Goal: Task Accomplishment & Management: Use online tool/utility

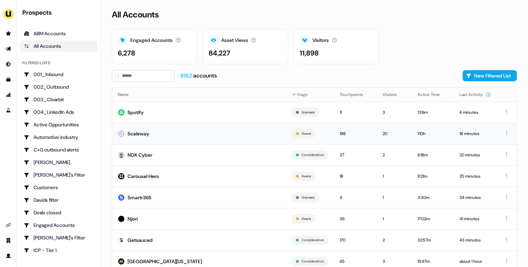
scroll to position [22, 0]
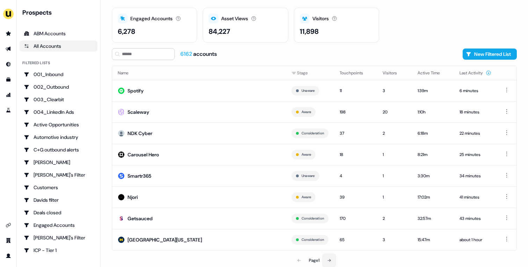
click at [331, 261] on icon at bounding box center [329, 261] width 4 height 4
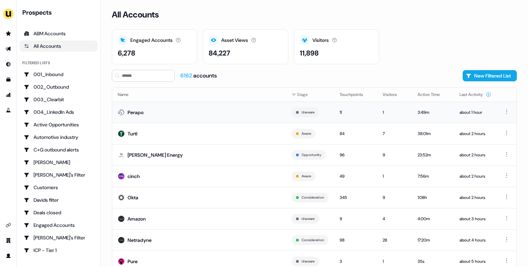
click at [197, 115] on td "Perapo" at bounding box center [199, 112] width 174 height 21
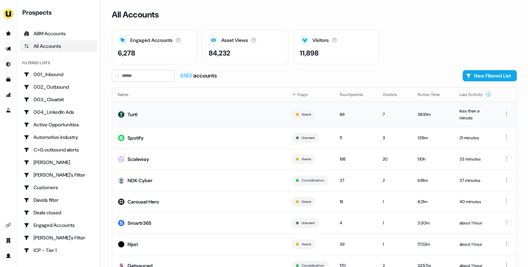
scroll to position [26, 0]
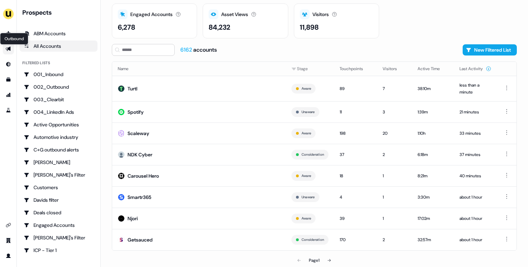
click at [7, 50] on icon "Go to outbound experience" at bounding box center [8, 49] width 5 height 5
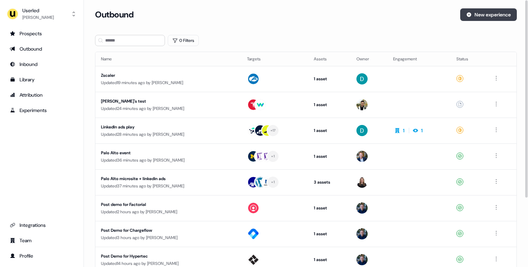
click at [485, 17] on button "New experience" at bounding box center [488, 14] width 57 height 13
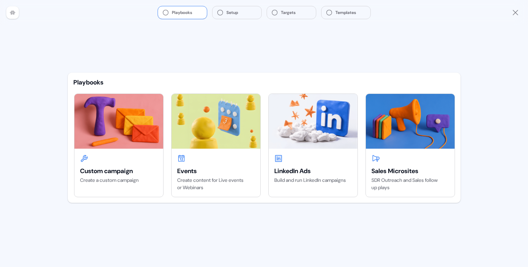
click at [12, 15] on icon at bounding box center [13, 13] width 6 height 6
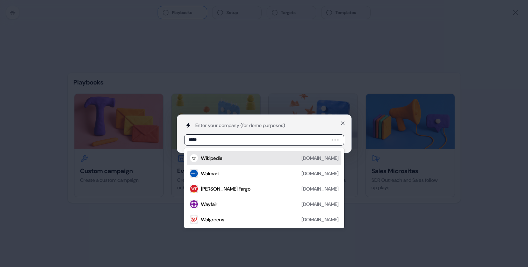
type input "******"
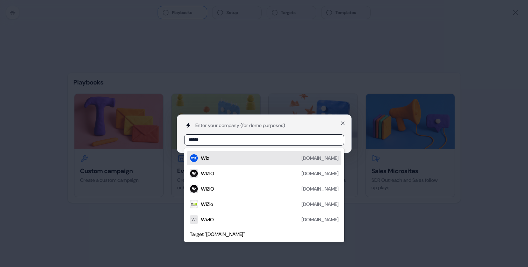
click at [292, 157] on div "Wiz [DOMAIN_NAME]" at bounding box center [270, 158] width 138 height 8
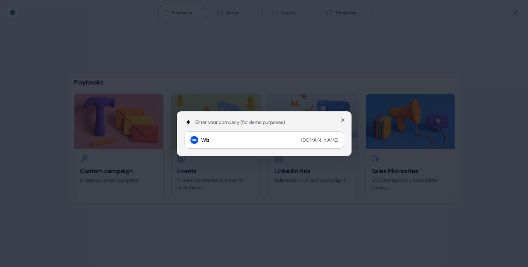
click at [352, 174] on div "Enter your company (for demo purposes) Wiz [DOMAIN_NAME] Close" at bounding box center [264, 133] width 528 height 267
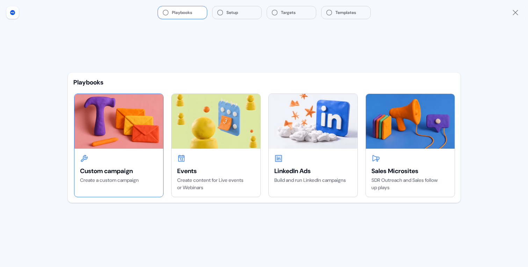
click at [135, 126] on img at bounding box center [118, 121] width 89 height 55
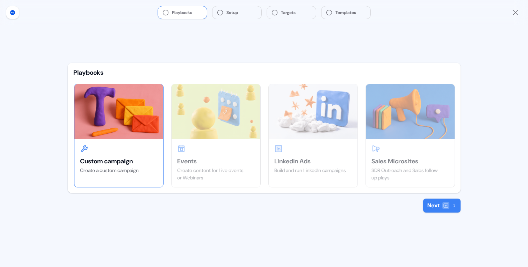
click at [438, 206] on button "Next" at bounding box center [441, 206] width 37 height 14
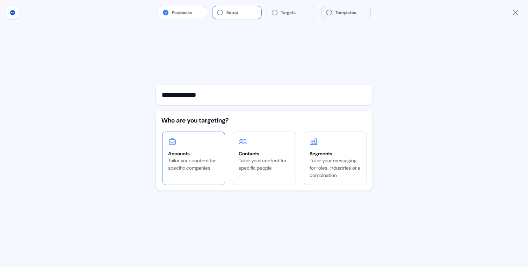
type input "**********"
click at [199, 168] on div "Tailor your content for specific companies" at bounding box center [193, 164] width 51 height 15
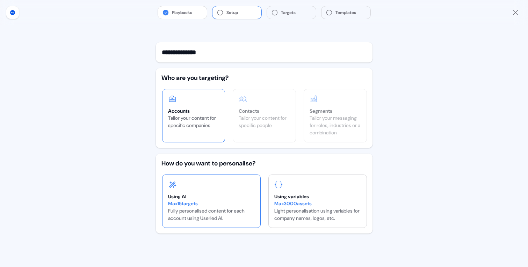
click at [221, 199] on div "Using AI" at bounding box center [211, 196] width 87 height 7
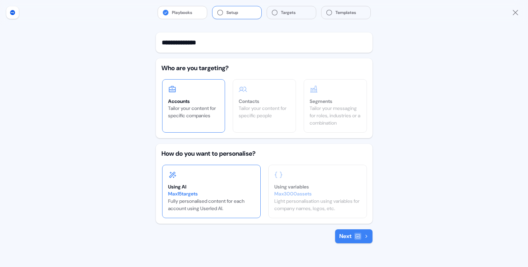
click at [357, 238] on icon at bounding box center [358, 237] width 5 height 4
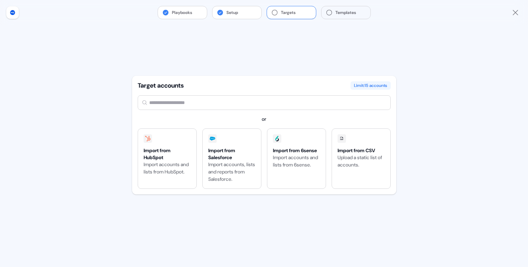
click at [250, 107] on input "text" at bounding box center [264, 102] width 253 height 15
type input "******"
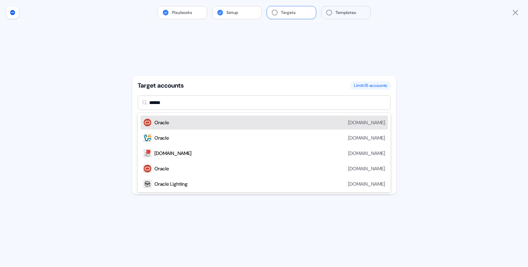
click at [237, 119] on div "Oracle [DOMAIN_NAME]" at bounding box center [270, 123] width 231 height 8
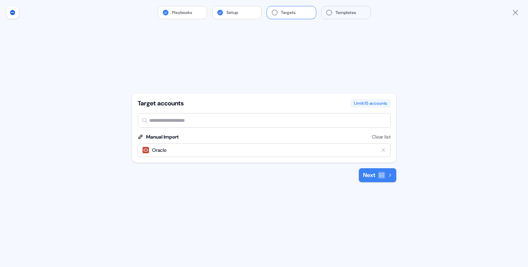
click at [384, 179] on button "Next" at bounding box center [377, 176] width 37 height 14
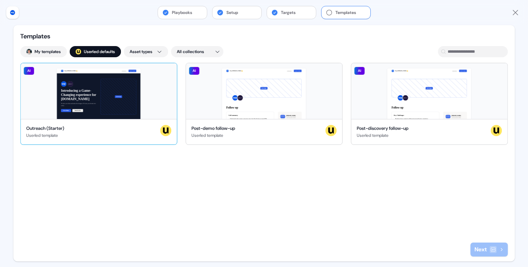
click at [167, 109] on div "Hey [DOMAIN_NAME] 👋 Learn more Book a demo Introducing a Game-Changing experien…" at bounding box center [99, 91] width 156 height 56
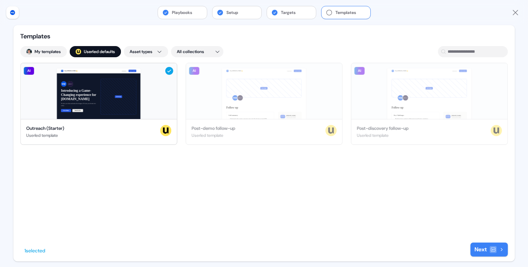
click at [492, 247] on icon at bounding box center [493, 250] width 6 height 6
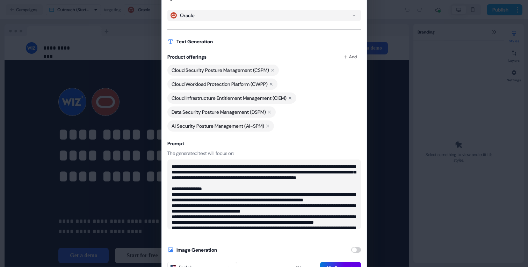
scroll to position [50, 0]
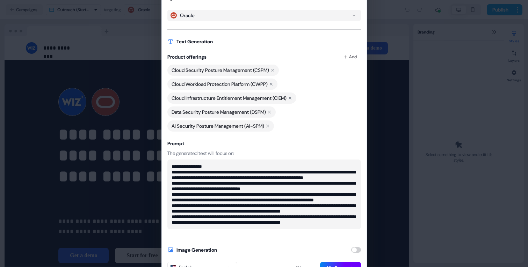
click at [331, 264] on button "Generate" at bounding box center [340, 268] width 41 height 13
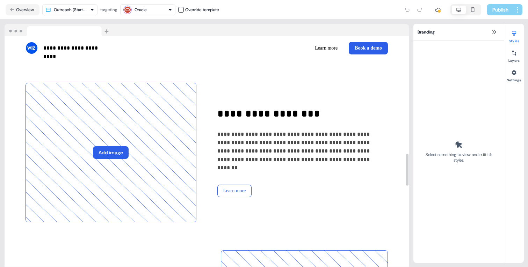
scroll to position [466, 0]
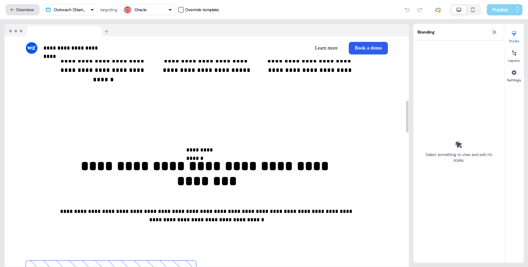
click at [39, 12] on button "Overview" at bounding box center [23, 9] width 34 height 11
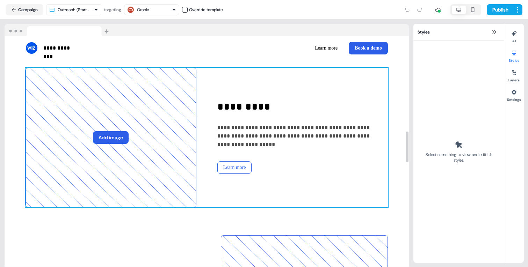
scroll to position [695, 0]
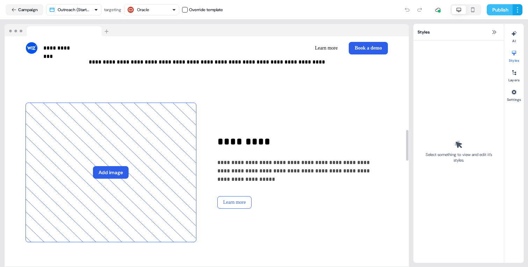
click at [495, 12] on button "Publish" at bounding box center [500, 9] width 26 height 11
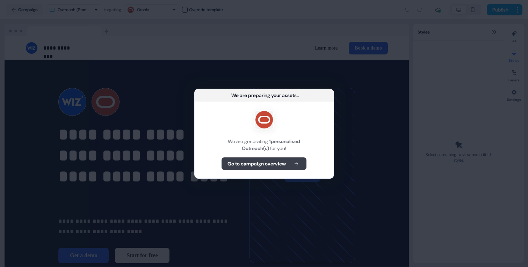
click at [270, 167] on button "Go to campaign overview" at bounding box center [264, 164] width 85 height 13
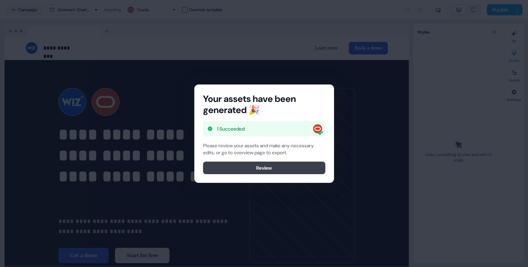
click at [256, 172] on button "Review" at bounding box center [264, 168] width 122 height 13
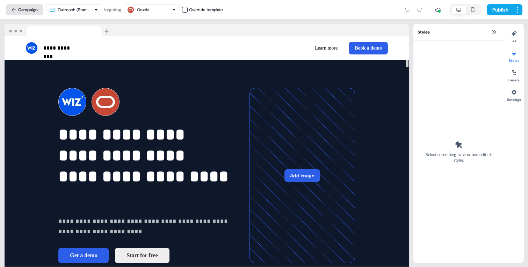
click at [37, 7] on button "Campaign" at bounding box center [25, 9] width 38 height 11
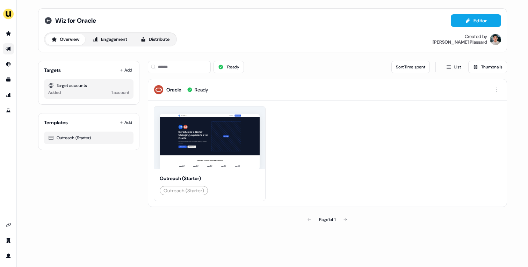
click at [48, 19] on icon at bounding box center [48, 20] width 7 height 7
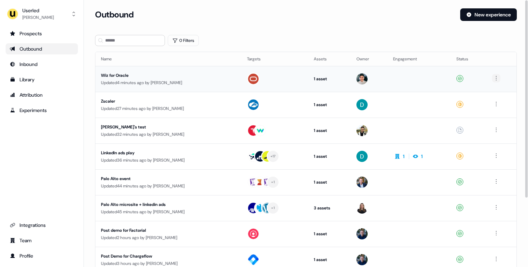
click at [499, 80] on html "For the best experience switch devices to a bigger screen. Go to [DOMAIN_NAME] …" at bounding box center [264, 133] width 528 height 267
click at [494, 102] on div "Delete" at bounding box center [498, 102] width 41 height 11
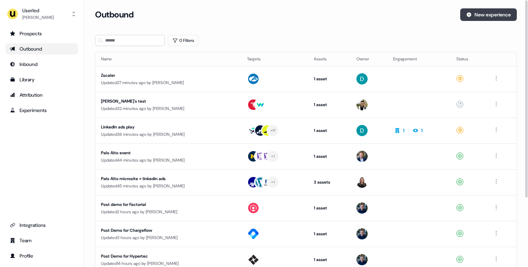
click at [479, 17] on button "New experience" at bounding box center [488, 14] width 57 height 13
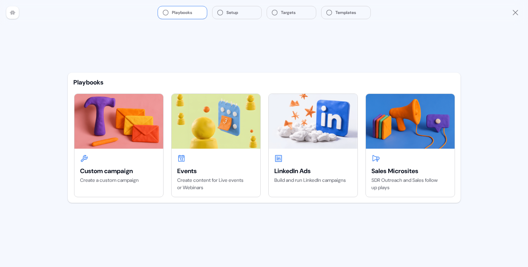
click at [7, 13] on div at bounding box center [12, 12] width 13 height 13
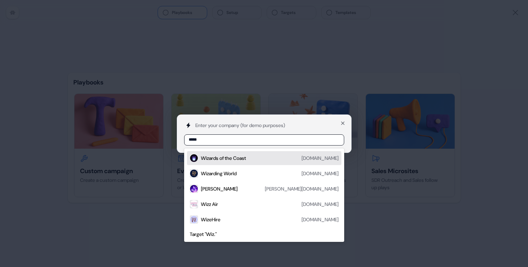
type input "******"
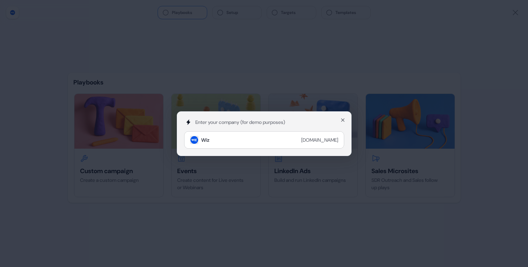
click at [186, 64] on div "Enter your company (for demo purposes) Wiz [DOMAIN_NAME] Close" at bounding box center [264, 133] width 528 height 267
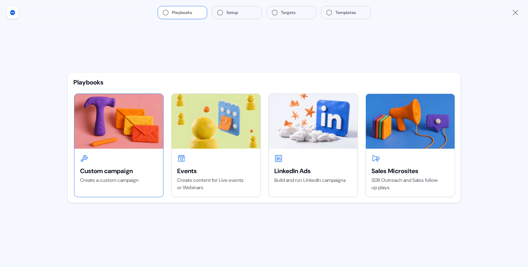
click at [139, 146] on img at bounding box center [118, 121] width 89 height 55
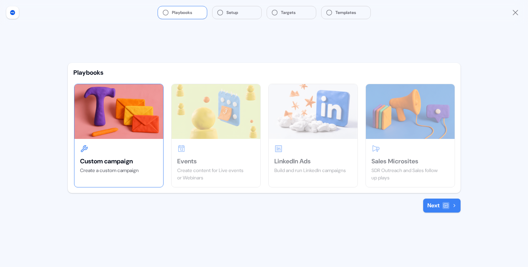
click at [446, 205] on icon at bounding box center [446, 206] width 6 height 6
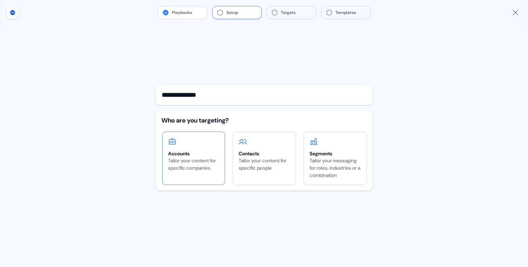
type input "**********"
click at [206, 157] on div "Accounts" at bounding box center [193, 153] width 51 height 7
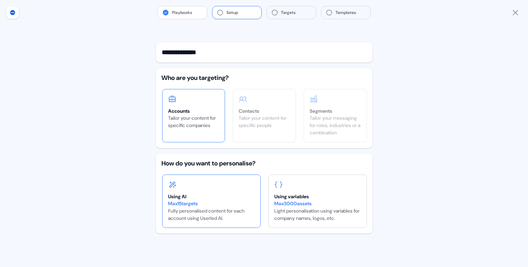
click at [205, 204] on div "Max 15 targets" at bounding box center [211, 203] width 87 height 7
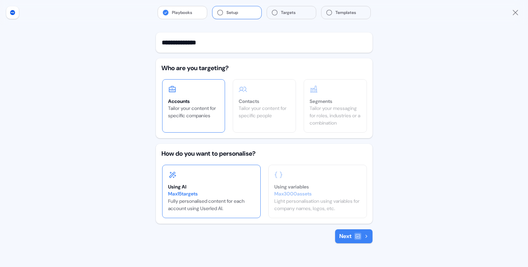
click at [357, 235] on icon at bounding box center [358, 237] width 6 height 6
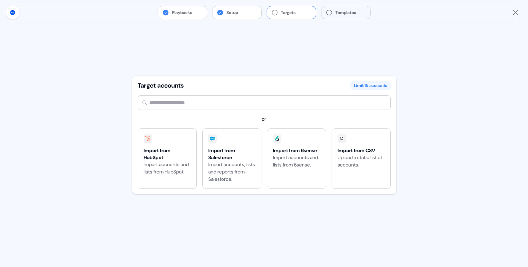
click at [221, 106] on input "text" at bounding box center [264, 102] width 253 height 15
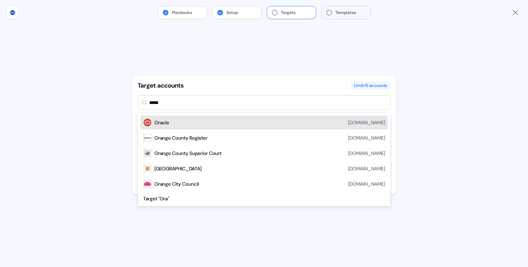
type input "******"
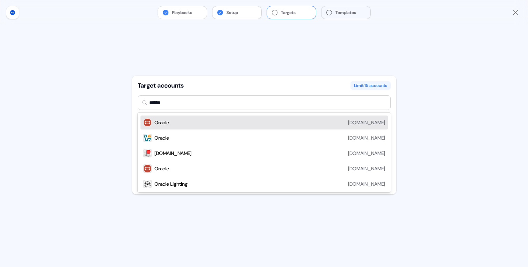
click at [230, 120] on div "Oracle [DOMAIN_NAME]" at bounding box center [270, 123] width 231 height 8
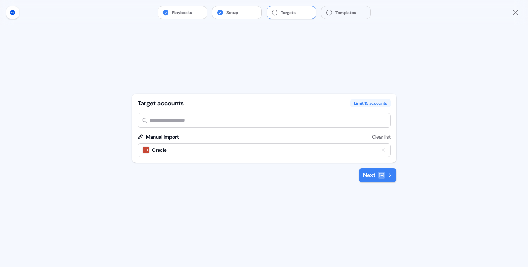
click at [388, 174] on icon at bounding box center [390, 175] width 4 height 4
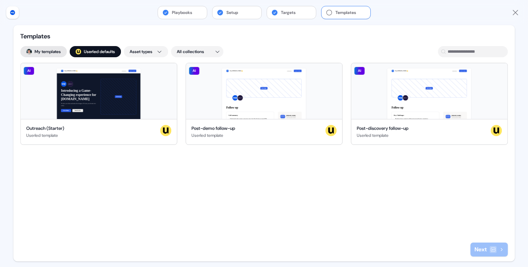
click at [63, 54] on button "My templates" at bounding box center [43, 51] width 46 height 11
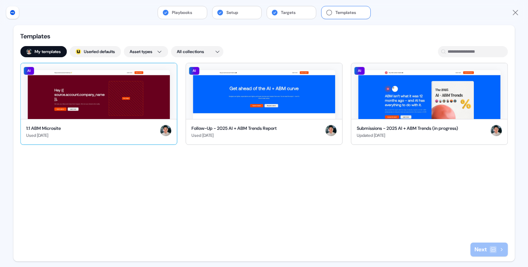
click at [112, 112] on img at bounding box center [99, 94] width 142 height 49
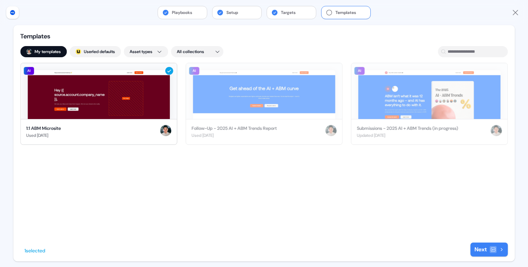
click at [487, 253] on button "Next" at bounding box center [489, 250] width 37 height 14
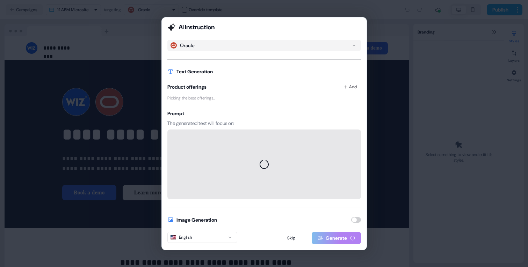
click at [356, 220] on button "button" at bounding box center [356, 220] width 10 height 6
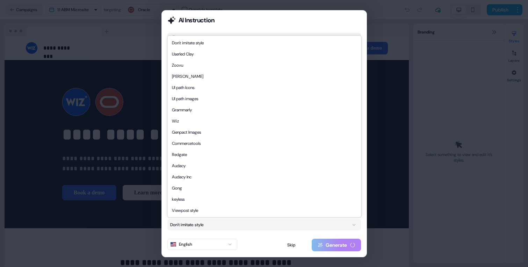
click at [286, 224] on div "AI Instruction Oracle Text Generation Product offerings Add Picking the best of…" at bounding box center [264, 133] width 528 height 267
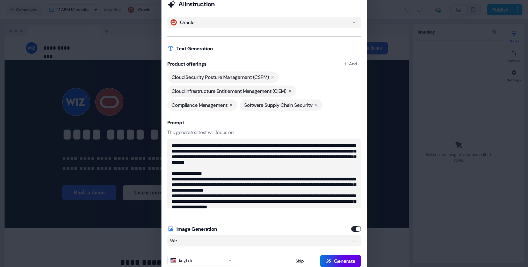
scroll to position [28, 0]
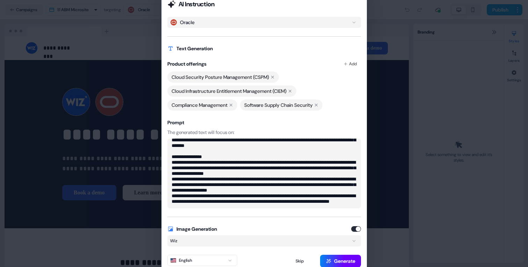
click at [333, 259] on button "Generate" at bounding box center [340, 261] width 41 height 13
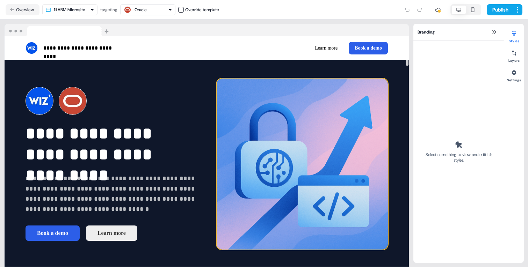
scroll to position [0, 0]
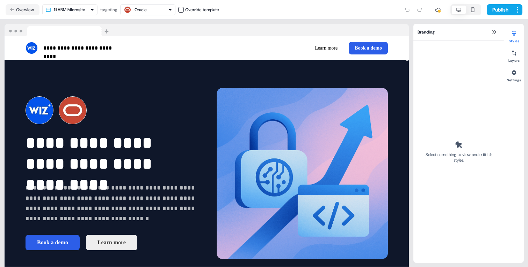
click at [397, 31] on div at bounding box center [207, 30] width 404 height 13
click at [516, 74] on icon at bounding box center [514, 73] width 6 height 6
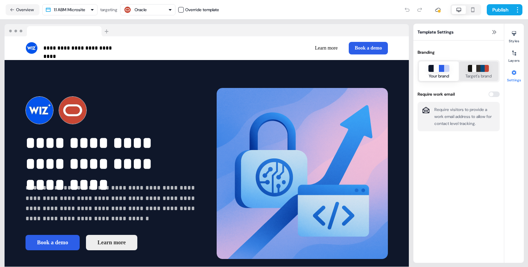
click at [485, 78] on div "Target's brand" at bounding box center [479, 76] width 26 height 7
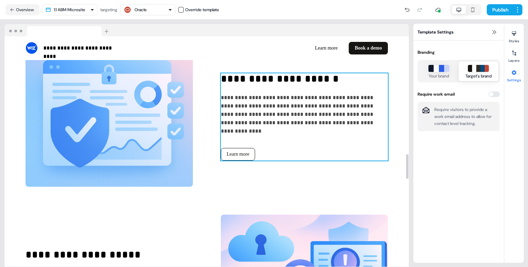
scroll to position [1172, 0]
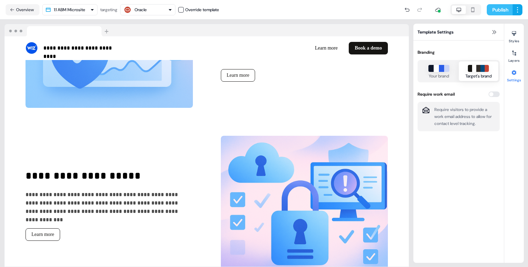
click at [488, 10] on button "Publish" at bounding box center [500, 9] width 26 height 11
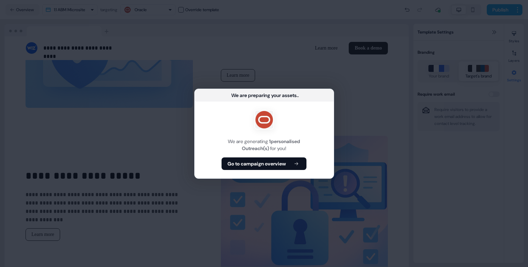
click at [279, 171] on div "We are generating 1 personalised Outreach(s) for you! Go to campaign overview" at bounding box center [264, 140] width 139 height 77
click at [279, 160] on b "Go to campaign overview" at bounding box center [257, 163] width 58 height 7
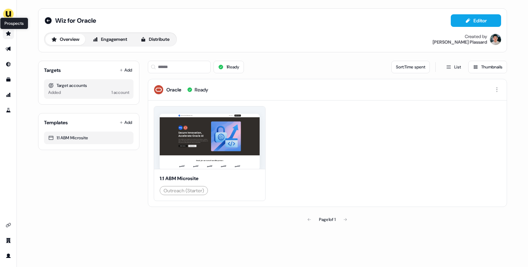
click at [8, 31] on icon "Go to prospects" at bounding box center [9, 34] width 6 height 6
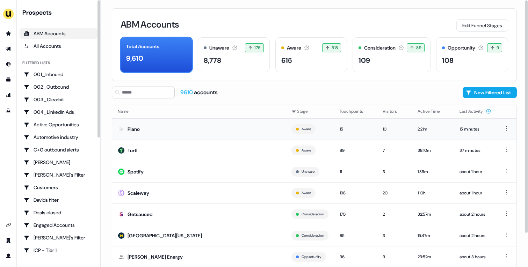
click at [225, 129] on td "Piano" at bounding box center [199, 129] width 174 height 21
